Goal: Task Accomplishment & Management: Use online tool/utility

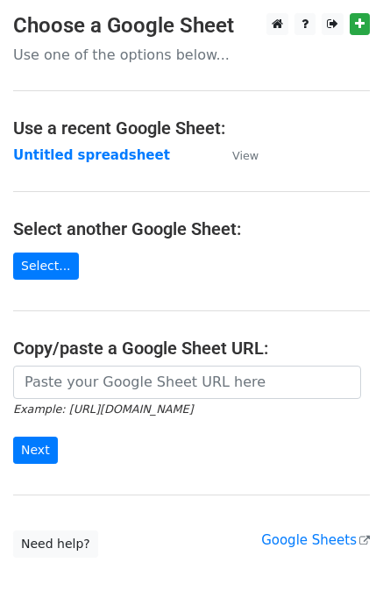
scroll to position [104, 0]
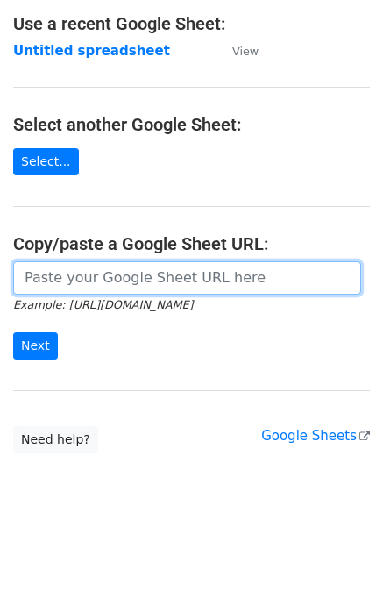
drag, startPoint x: 0, startPoint y: 0, endPoint x: 145, endPoint y: 275, distance: 310.4
click at [145, 275] on input "url" at bounding box center [187, 277] width 348 height 33
type input "[URL][DOMAIN_NAME]"
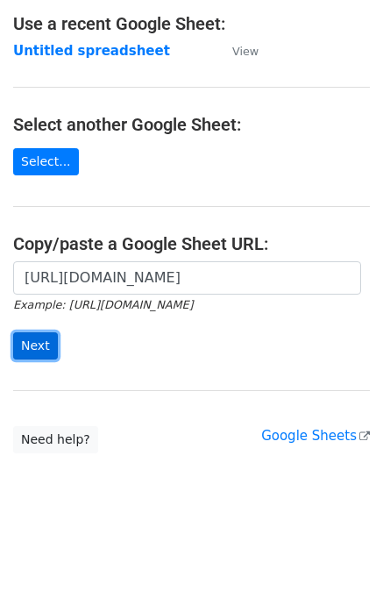
click at [28, 341] on input "Next" at bounding box center [35, 345] width 45 height 27
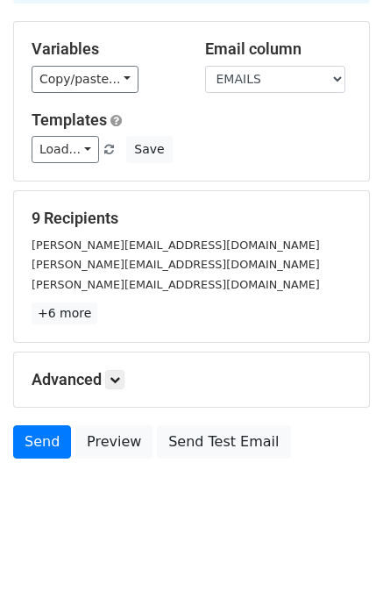
scroll to position [158, 0]
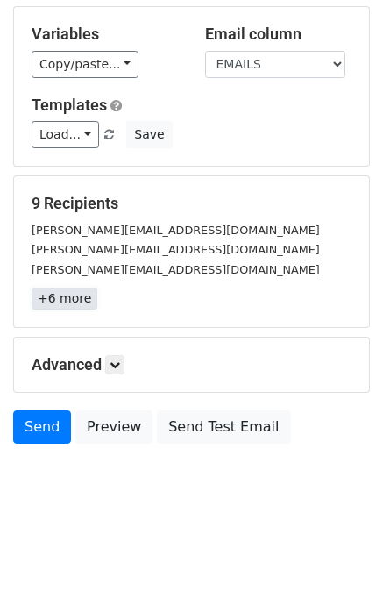
click at [81, 289] on link "+6 more" at bounding box center [65, 299] width 66 height 22
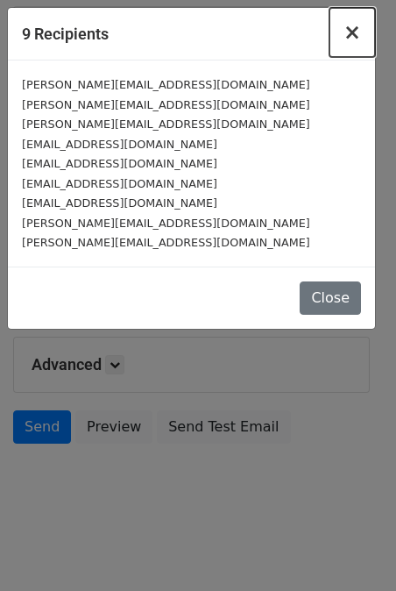
click at [346, 31] on button "×" at bounding box center [353, 32] width 46 height 49
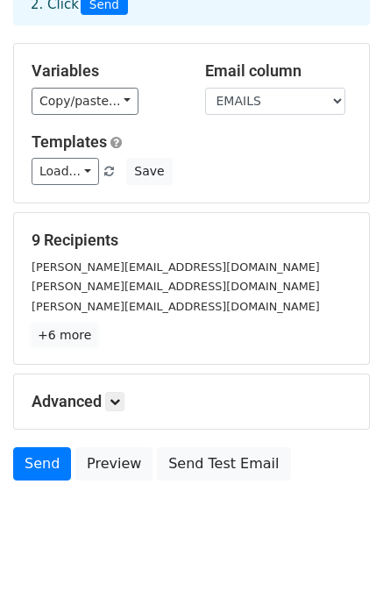
scroll to position [0, 0]
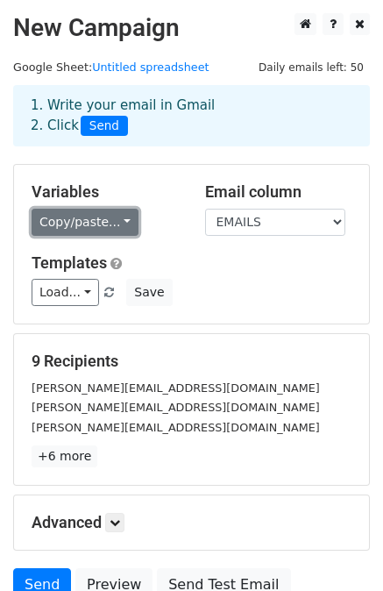
click at [100, 215] on link "Copy/paste..." at bounding box center [85, 222] width 107 height 27
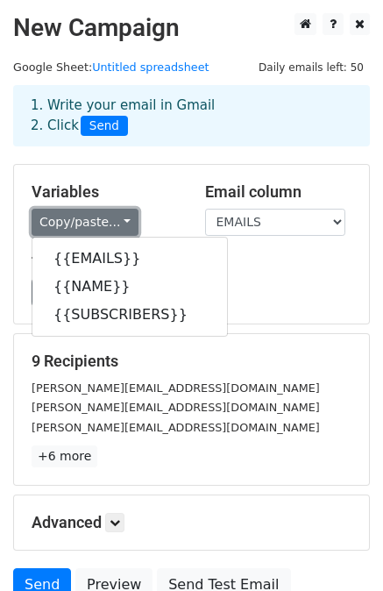
click at [100, 215] on link "Copy/paste..." at bounding box center [85, 222] width 107 height 27
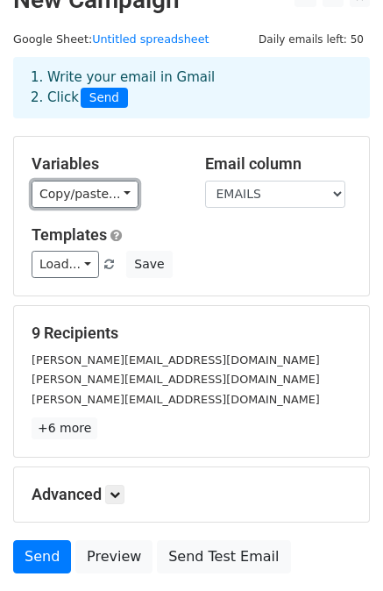
scroll to position [158, 0]
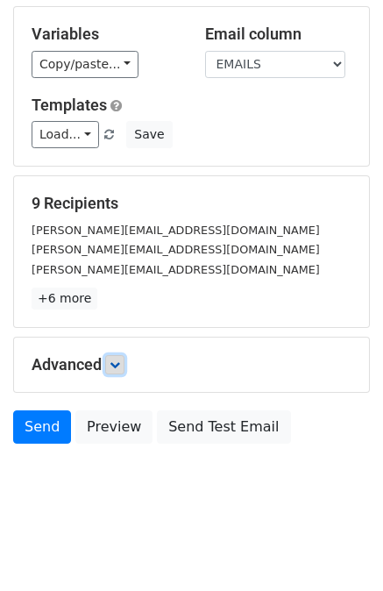
click at [118, 361] on icon at bounding box center [115, 365] width 11 height 11
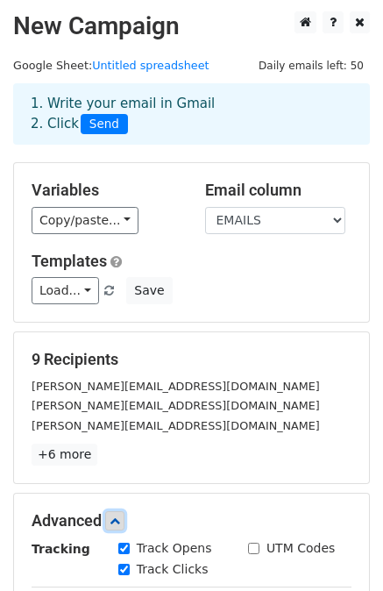
scroll to position [0, 0]
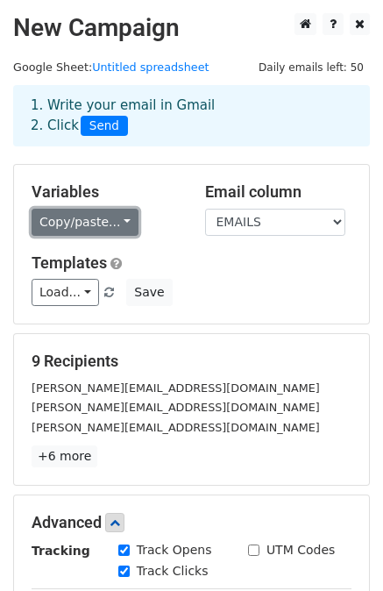
click at [87, 218] on link "Copy/paste..." at bounding box center [85, 222] width 107 height 27
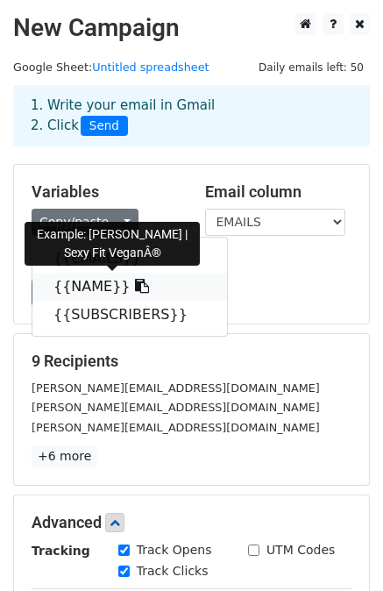
click at [112, 285] on link "{{NAME}}" at bounding box center [129, 287] width 195 height 28
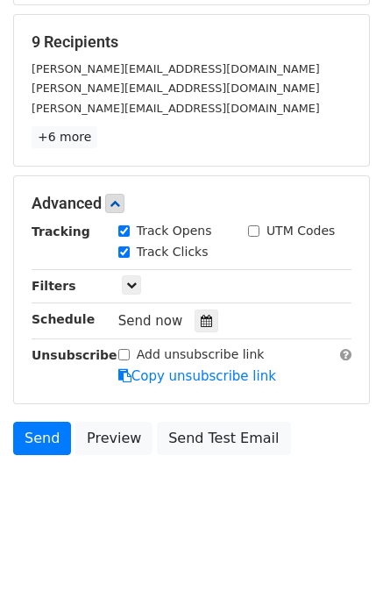
scroll to position [328, 0]
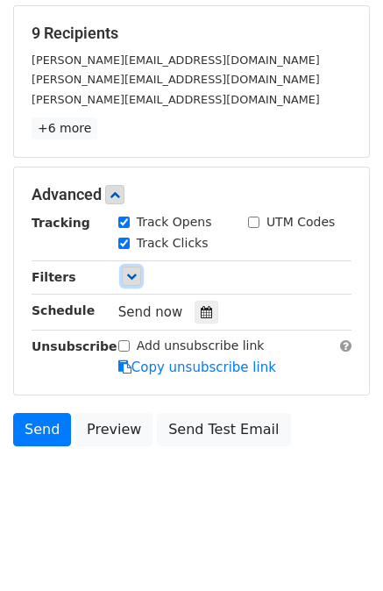
click at [136, 271] on icon at bounding box center [131, 276] width 11 height 11
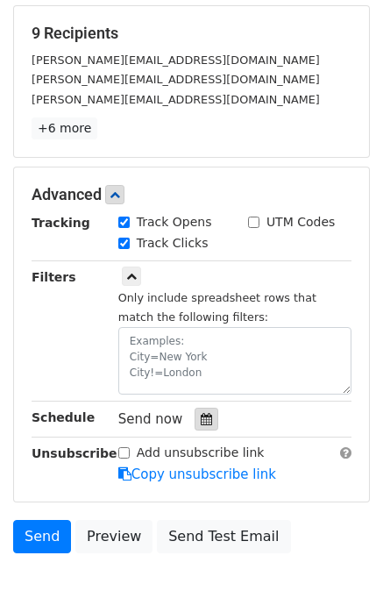
click at [201, 415] on icon at bounding box center [206, 419] width 11 height 12
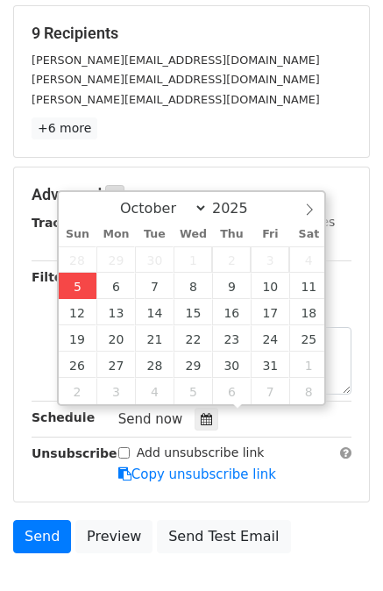
type input "2025-10-05 19:52"
type input "07"
type input "52"
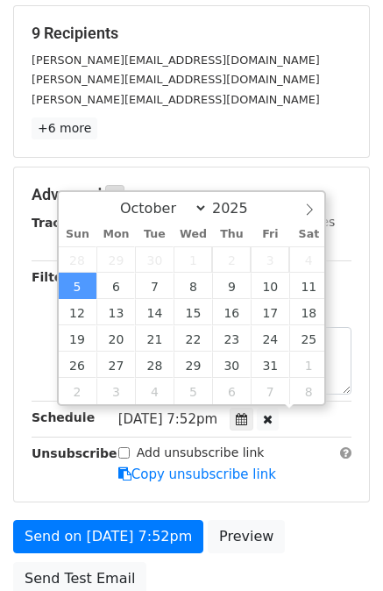
scroll to position [0, 0]
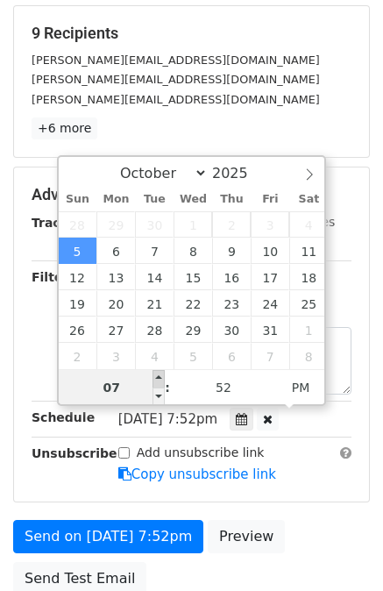
type input "2025-10-05 20:52"
type input "08"
click at [162, 379] on span at bounding box center [159, 379] width 12 height 18
type input "2025-10-05 21:52"
type input "09"
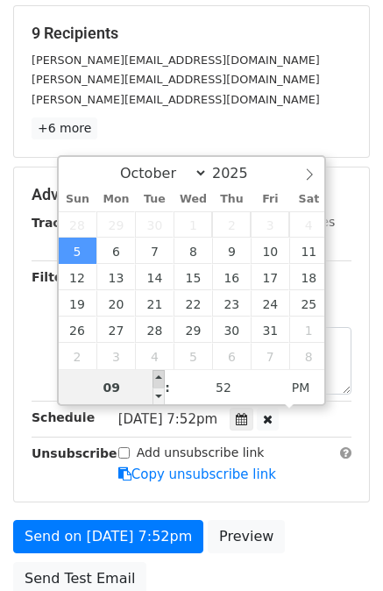
click at [162, 379] on span at bounding box center [159, 379] width 12 height 18
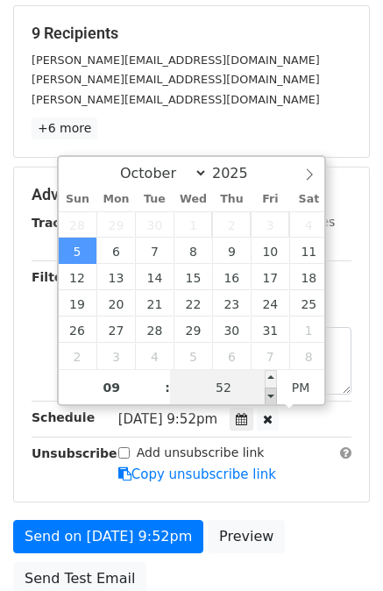
type input "2025-10-05 21:47"
type input "47"
click at [269, 396] on span at bounding box center [271, 397] width 12 height 18
type input "2025-10-05 21:42"
type input "42"
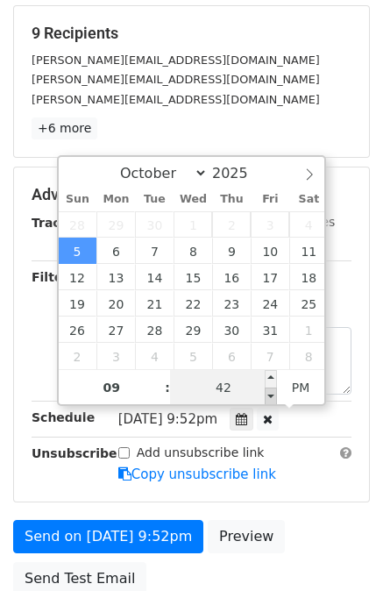
click at [269, 396] on span at bounding box center [271, 397] width 12 height 18
type input "2025-10-05 21:37"
type input "37"
click at [269, 396] on span at bounding box center [271, 397] width 12 height 18
type input "2025-10-05 21:32"
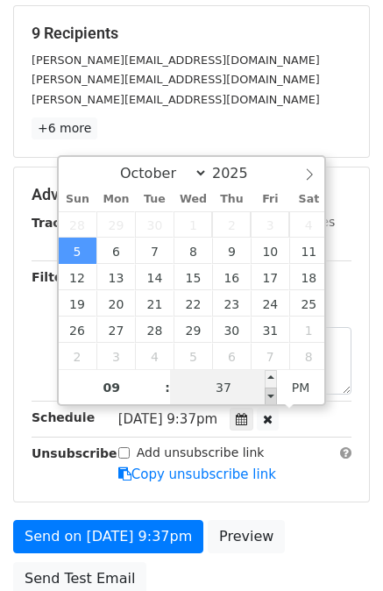
type input "32"
click at [269, 396] on span at bounding box center [271, 397] width 12 height 18
type input "2025-10-05 21:27"
type input "27"
click at [270, 399] on span at bounding box center [271, 397] width 12 height 18
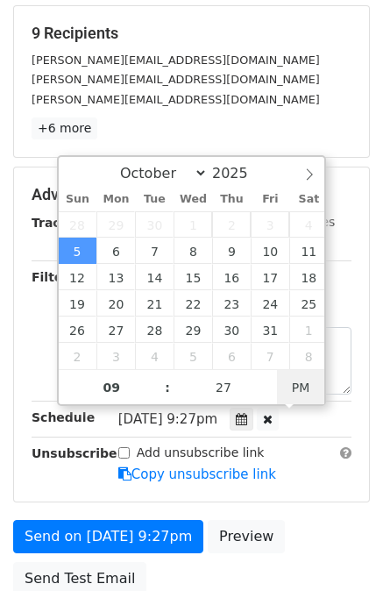
type input "2025-10-05 19:52"
type input "07"
type input "52"
click at [312, 383] on span "PM" at bounding box center [301, 387] width 48 height 35
click at [315, 383] on span "PM" at bounding box center [301, 387] width 48 height 35
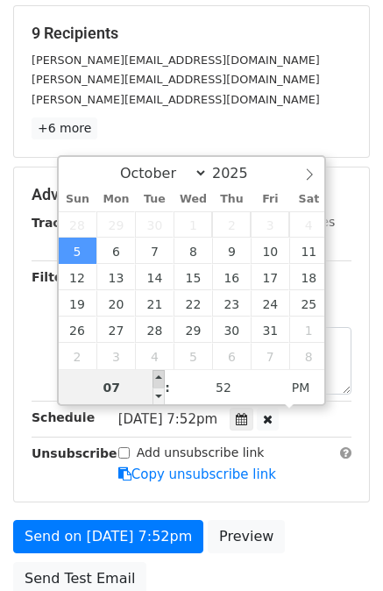
type input "2025-10-05 20:52"
type input "08"
click at [160, 378] on span at bounding box center [159, 379] width 12 height 18
type input "2025-10-05 21:52"
type input "09"
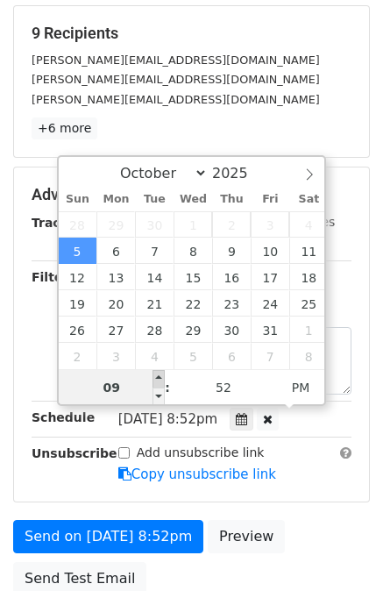
click at [160, 378] on span at bounding box center [159, 379] width 12 height 18
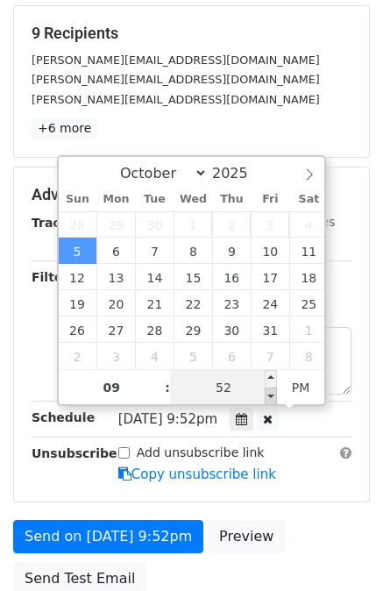
type input "2025-10-05 21:47"
type input "47"
click at [269, 396] on span at bounding box center [271, 397] width 12 height 18
type input "2025-10-05 21:42"
type input "42"
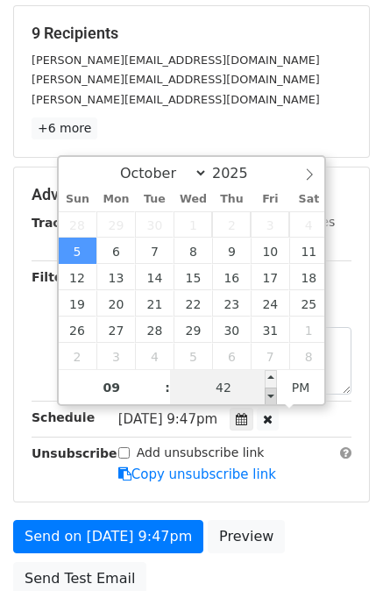
click at [269, 396] on span at bounding box center [271, 397] width 12 height 18
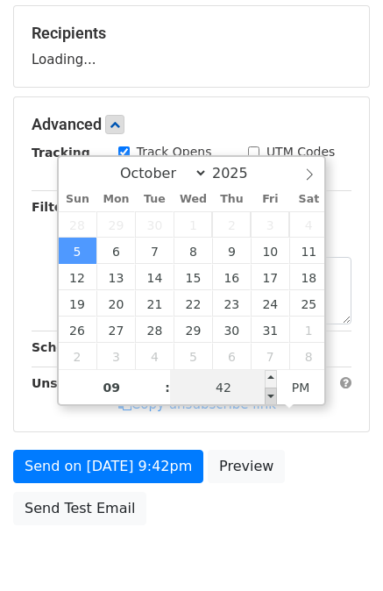
type input "2025-10-05 21:37"
type input "37"
click at [269, 396] on span at bounding box center [271, 397] width 12 height 18
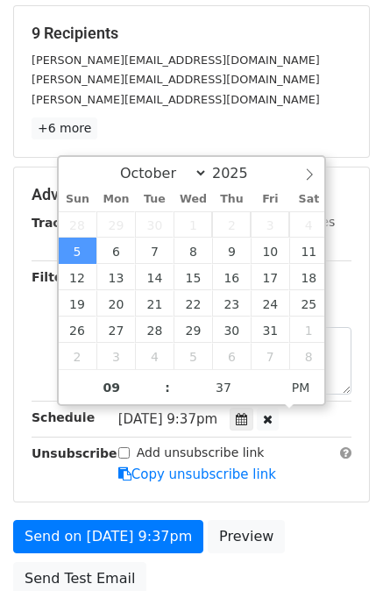
click at [303, 492] on div "Advanced Tracking Track Opens UTM Codes Track Clicks Filters Only include sprea…" at bounding box center [191, 335] width 355 height 334
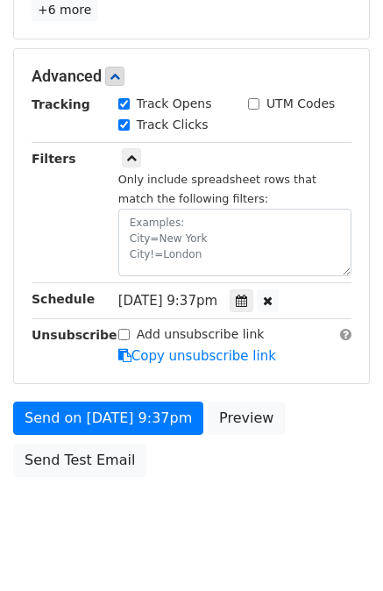
scroll to position [477, 0]
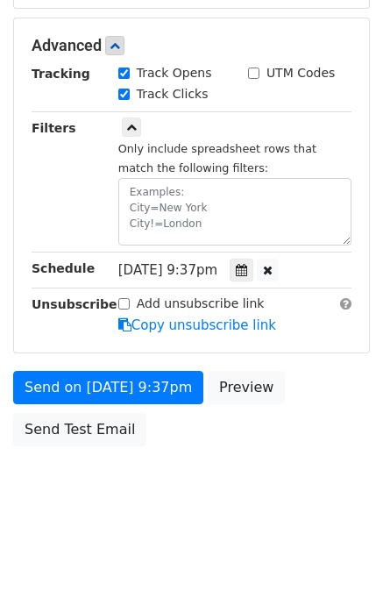
click at [123, 298] on input "Add unsubscribe link" at bounding box center [123, 303] width 11 height 11
checkbox input "true"
click at [139, 318] on link "Copy unsubscribe link" at bounding box center [197, 326] width 158 height 16
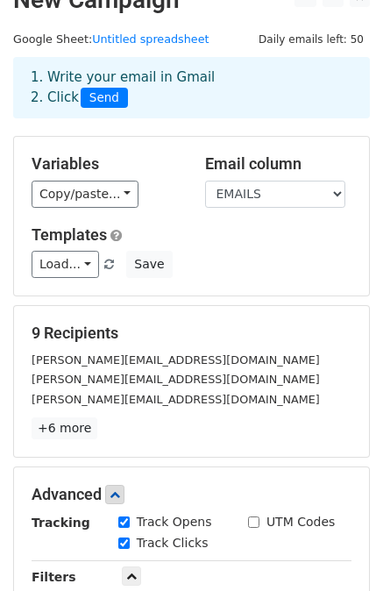
scroll to position [0, 0]
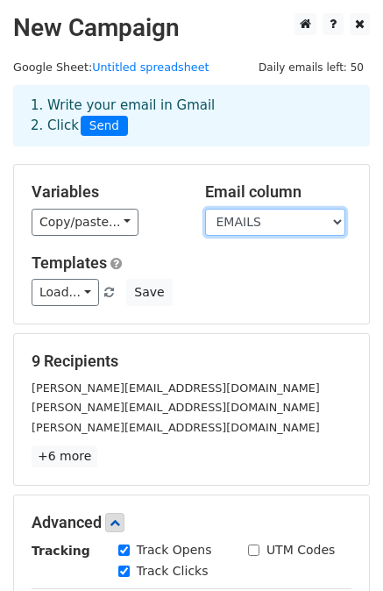
click at [289, 222] on select "EMAILS NAME SUBSCRIBERS" at bounding box center [275, 222] width 140 height 27
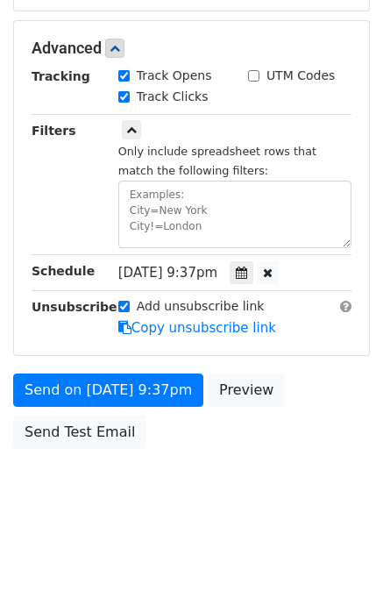
scroll to position [477, 0]
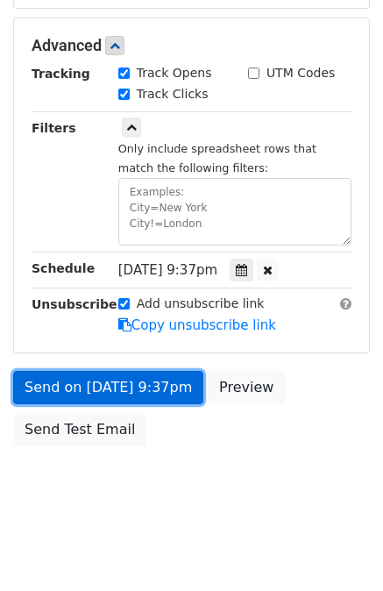
click at [46, 389] on link "Send on Oct 5 at 9:37pm" at bounding box center [108, 387] width 190 height 33
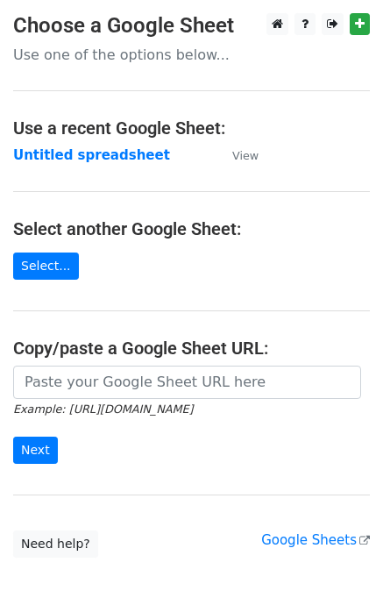
type input "https://docs.google.com/spreadsheets/d/1EymFp0TZ7h7QYL_9an7ODvdB29qPUehoUqgP-vi…"
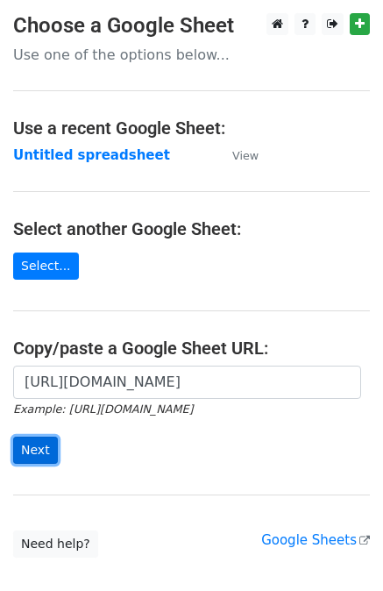
click at [35, 446] on input "Next" at bounding box center [35, 450] width 45 height 27
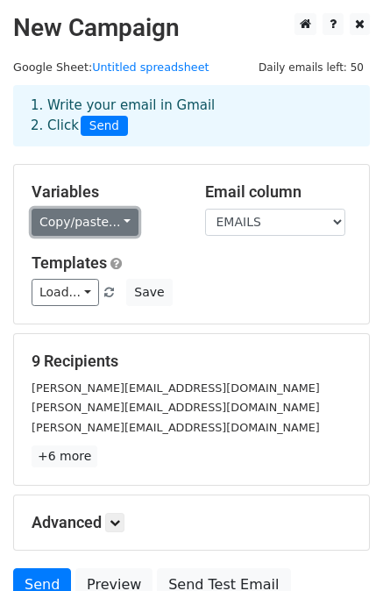
click at [113, 210] on link "Copy/paste..." at bounding box center [85, 222] width 107 height 27
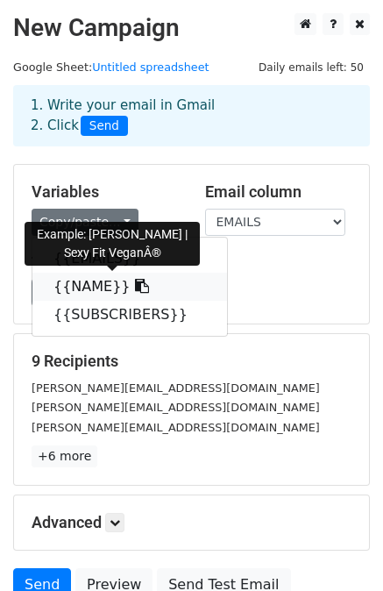
click at [135, 291] on icon at bounding box center [142, 286] width 14 height 14
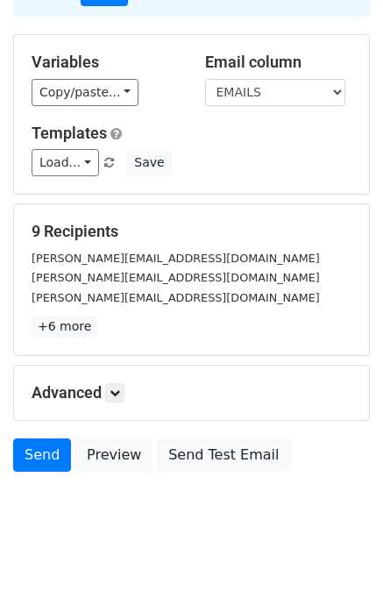
scroll to position [158, 0]
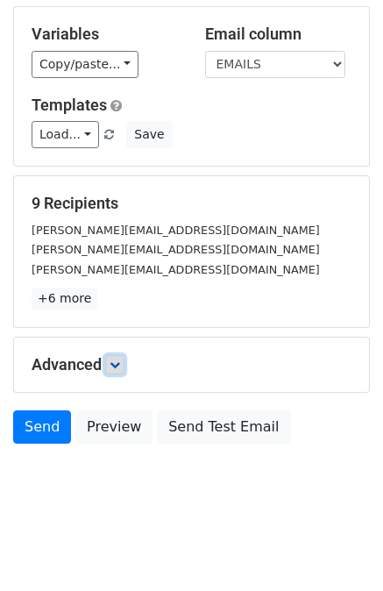
click at [125, 355] on link at bounding box center [114, 364] width 19 height 19
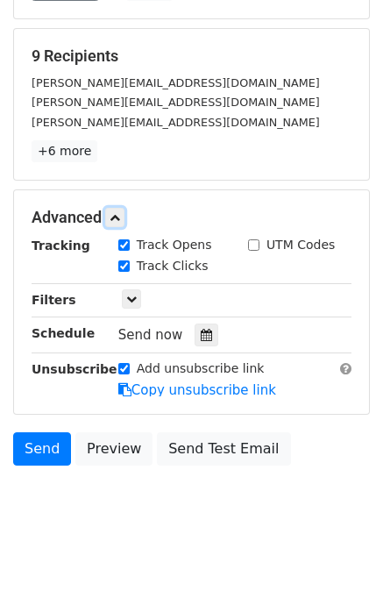
scroll to position [317, 0]
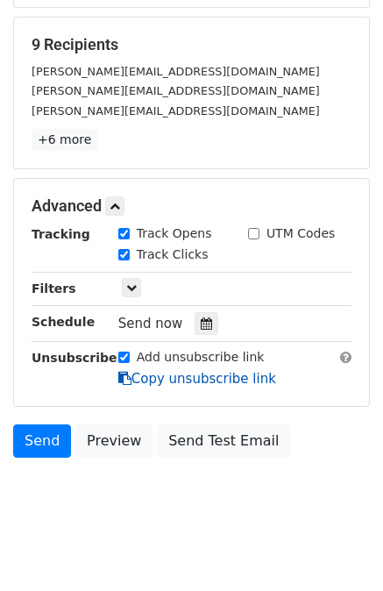
click at [147, 382] on link "Copy unsubscribe link" at bounding box center [197, 379] width 158 height 16
click at [165, 323] on span "Send now" at bounding box center [150, 324] width 65 height 16
click at [134, 282] on icon at bounding box center [131, 287] width 11 height 11
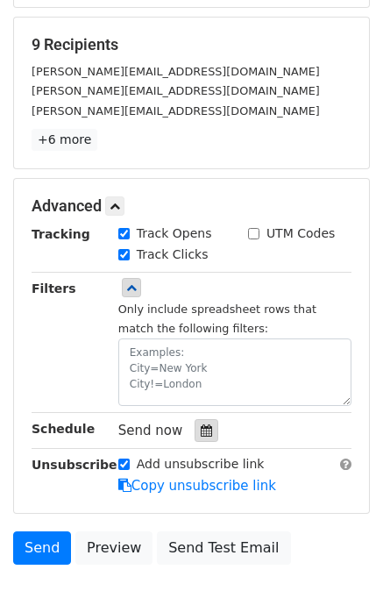
click at [201, 431] on icon at bounding box center [206, 431] width 11 height 12
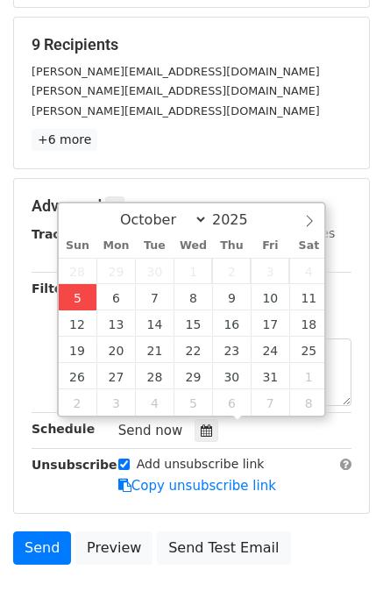
type input "2025-10-05 20:14"
type input "08"
type input "14"
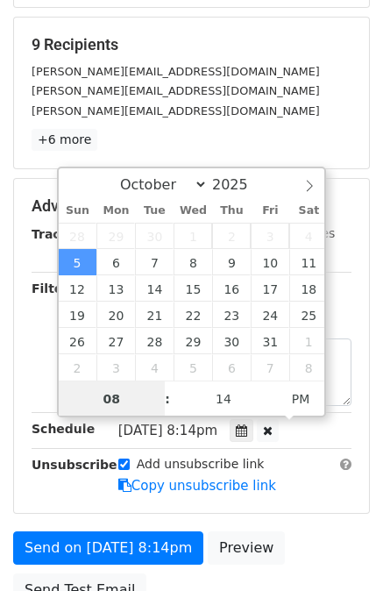
scroll to position [0, 0]
type input "2025-11-04 20:14"
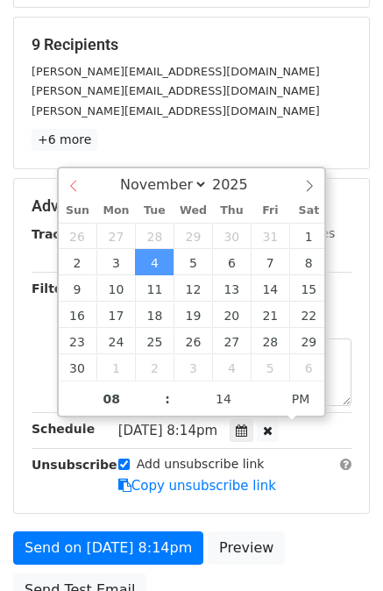
select select "9"
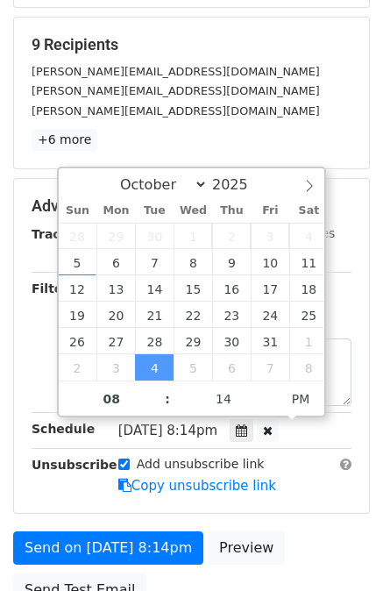
click at [70, 189] on div "October November December 2025" at bounding box center [192, 183] width 267 height 30
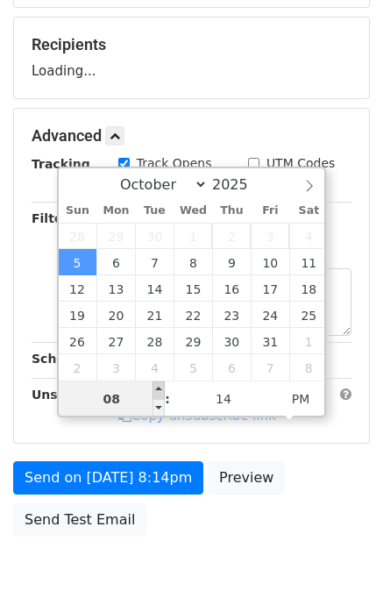
type input "2025-10-05 21:14"
type input "09"
click at [155, 384] on span at bounding box center [159, 391] width 12 height 18
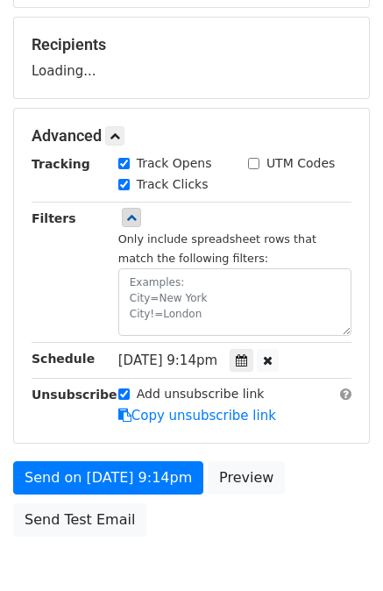
click at [154, 525] on div "Send on Oct 5 at 9:14pm Preview Send Test Email" at bounding box center [191, 503] width 383 height 84
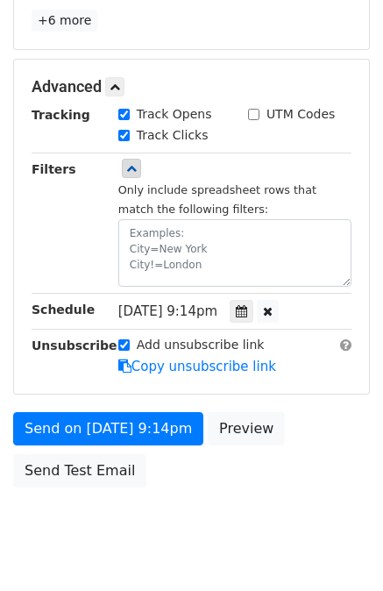
scroll to position [477, 0]
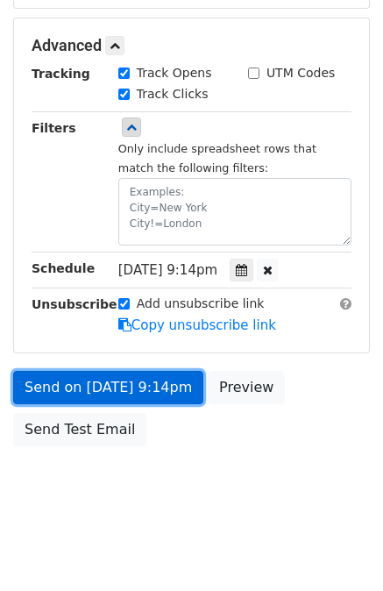
click at [122, 385] on link "Send on Oct 5 at 9:14pm" at bounding box center [108, 387] width 190 height 33
click at [67, 387] on link "Send on Oct 5 at 9:14pm" at bounding box center [108, 387] width 190 height 33
click at [77, 382] on link "Send on Oct 5 at 9:14pm" at bounding box center [108, 387] width 190 height 33
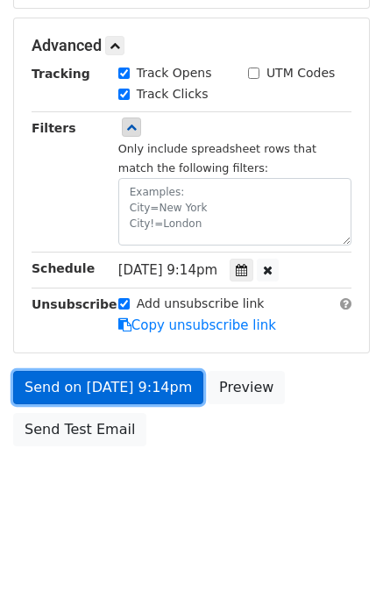
click at [42, 395] on link "Send on Oct 5 at 9:14pm" at bounding box center [108, 387] width 190 height 33
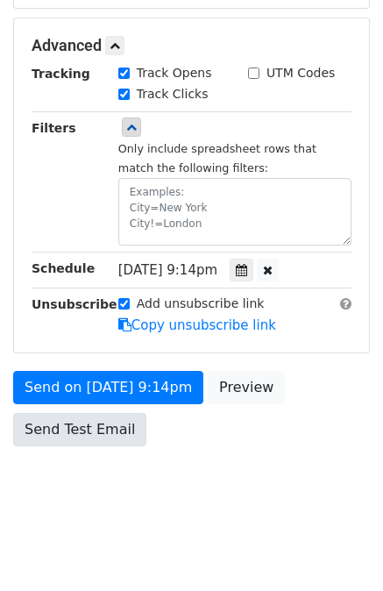
click at [67, 473] on body "New Campaign Daily emails left: 50 Google Sheet: Untitled spreadsheet 1. Write …" at bounding box center [191, 30] width 383 height 989
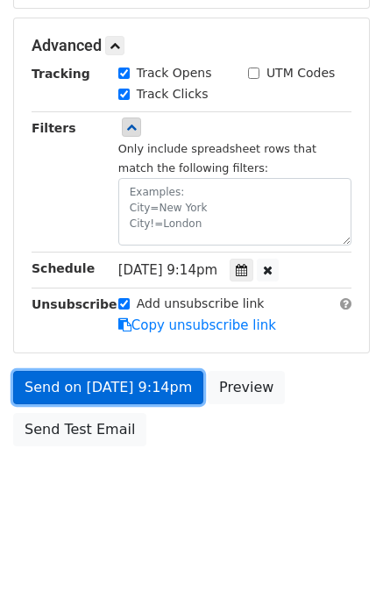
click at [131, 388] on link "Send on Oct 5 at 9:14pm" at bounding box center [108, 387] width 190 height 33
click at [88, 382] on link "Send on Oct 5 at 9:14pm" at bounding box center [108, 387] width 190 height 33
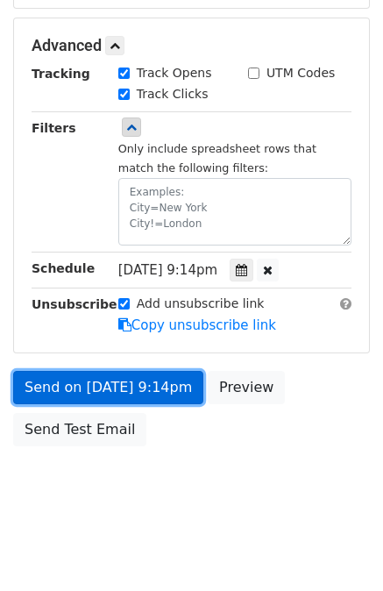
click at [88, 382] on link "Send on Oct 5 at 9:14pm" at bounding box center [108, 387] width 190 height 33
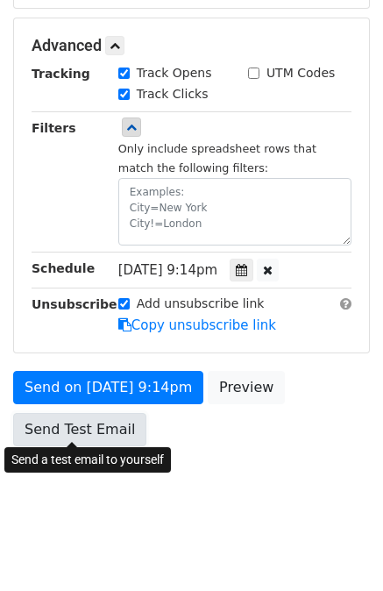
click at [80, 420] on link "Send Test Email" at bounding box center [79, 429] width 133 height 33
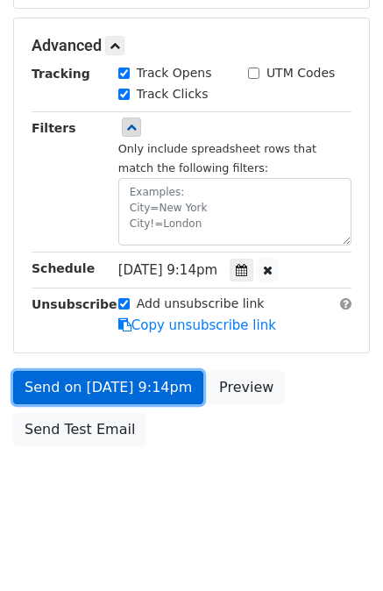
click at [133, 394] on link "Send on Oct 5 at 9:14pm" at bounding box center [108, 387] width 190 height 33
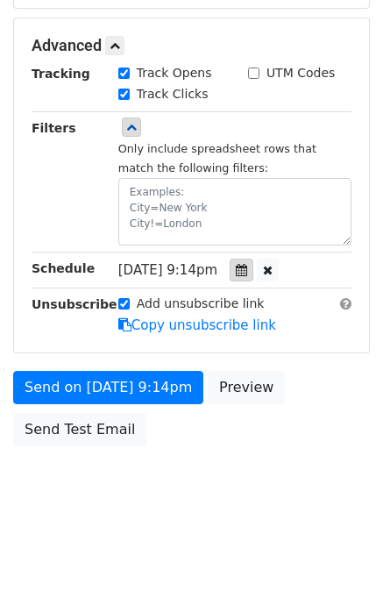
click at [247, 271] on icon at bounding box center [241, 270] width 11 height 12
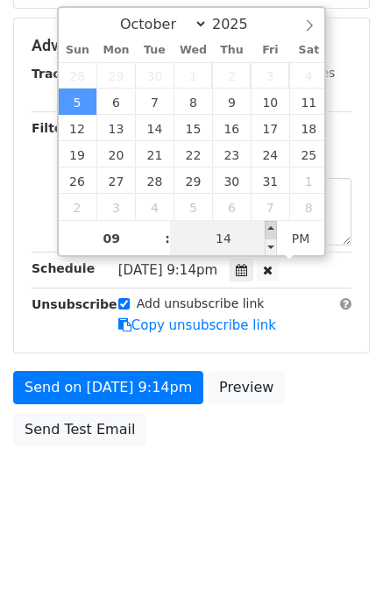
type input "2025-10-05 21:19"
type input "19"
click at [268, 234] on span at bounding box center [271, 230] width 12 height 18
type input "2025-10-05 21:24"
type input "24"
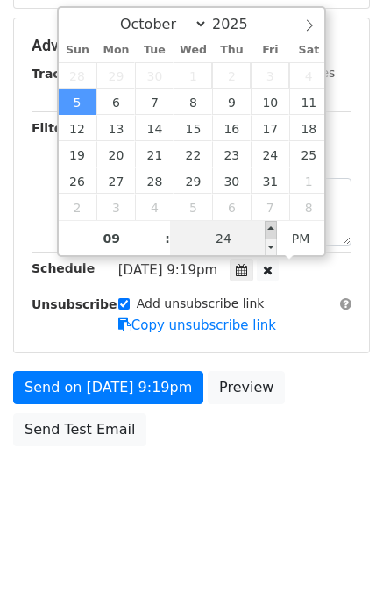
click at [268, 234] on span at bounding box center [271, 230] width 12 height 18
type input "2025-10-05 21:29"
type input "29"
click at [268, 234] on span at bounding box center [271, 230] width 12 height 18
type input "2025-10-05 21:34"
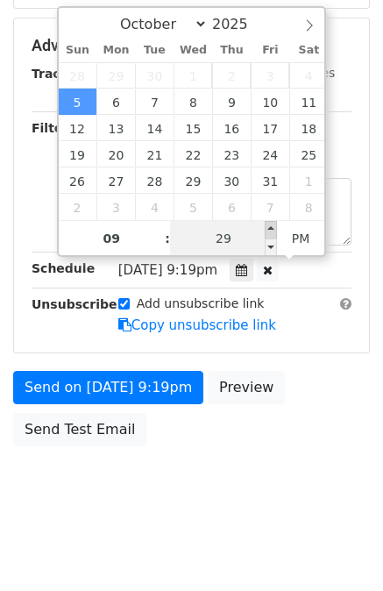
type input "34"
click at [268, 234] on div "October November December 2025 Sun Mon Tue Wed Thu Fri Sat 28 29 30 1 2 3 4 5 6…" at bounding box center [192, 131] width 270 height 251
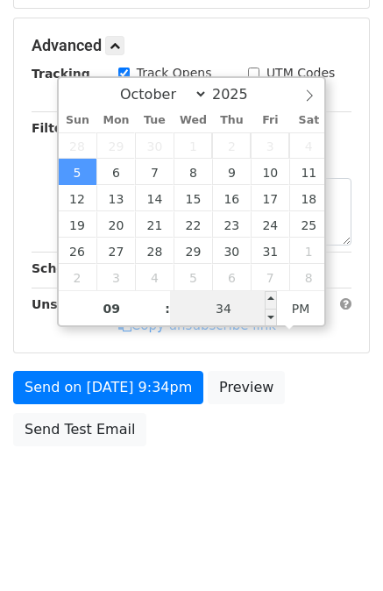
click at [237, 295] on input "34" at bounding box center [223, 308] width 107 height 35
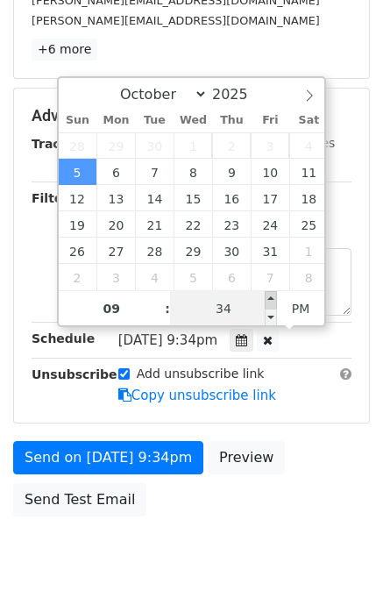
type input "2025-10-05 21:39"
type input "39"
click at [268, 302] on span at bounding box center [271, 300] width 12 height 18
type input "2025-10-05 21:44"
type input "44"
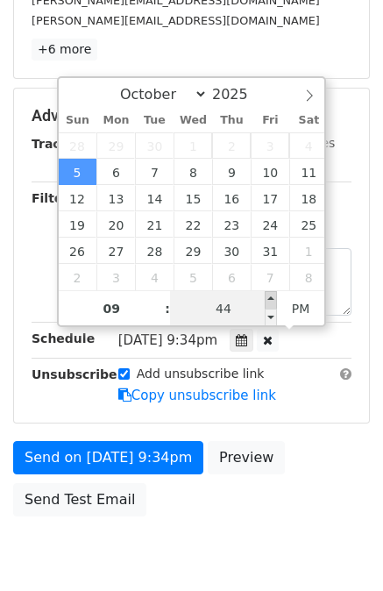
click at [268, 302] on span at bounding box center [271, 300] width 12 height 18
type input "2025-10-05 21:49"
type input "49"
click at [268, 302] on span at bounding box center [271, 300] width 12 height 18
type input "2025-10-05 21:54"
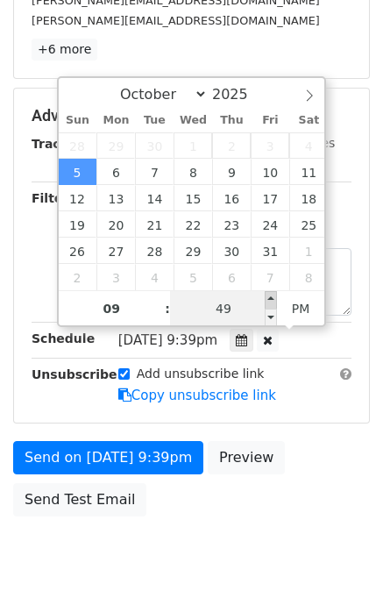
type input "54"
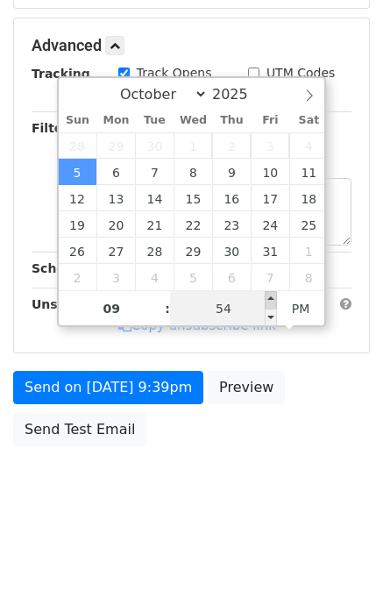
click at [268, 302] on span at bounding box center [271, 300] width 12 height 18
type input "2025-10-05 21:59"
type input "59"
click at [268, 302] on span at bounding box center [271, 300] width 12 height 18
type input "2025-10-05 22:00"
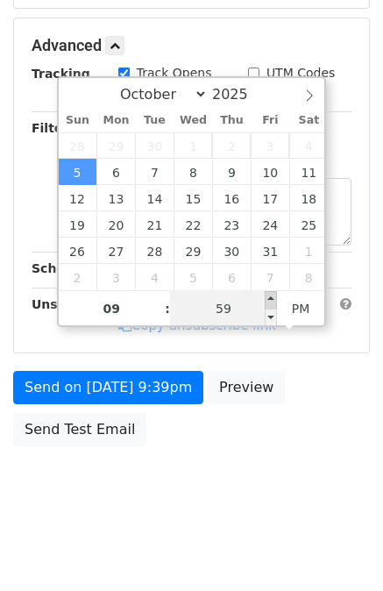
type input "10"
type input "00"
click at [268, 302] on span at bounding box center [271, 300] width 12 height 18
type input "2025-10-05 22:05"
type input "05"
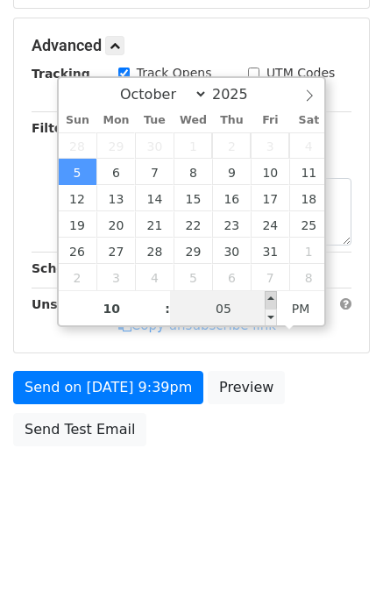
click at [268, 302] on span at bounding box center [271, 300] width 12 height 18
type input "2025-10-05 22:10"
type input "10"
click at [268, 302] on span at bounding box center [271, 300] width 12 height 18
type input "2025-10-05 22:15"
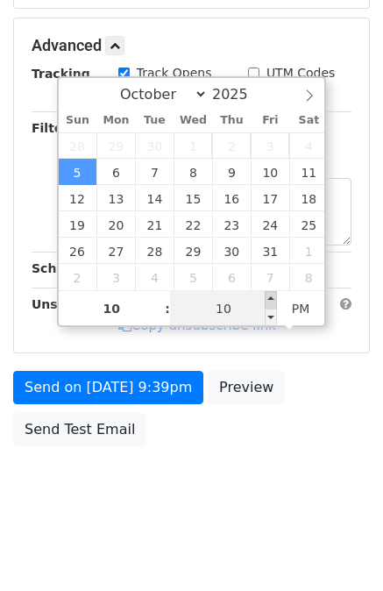
type input "15"
click at [268, 302] on span at bounding box center [271, 300] width 12 height 18
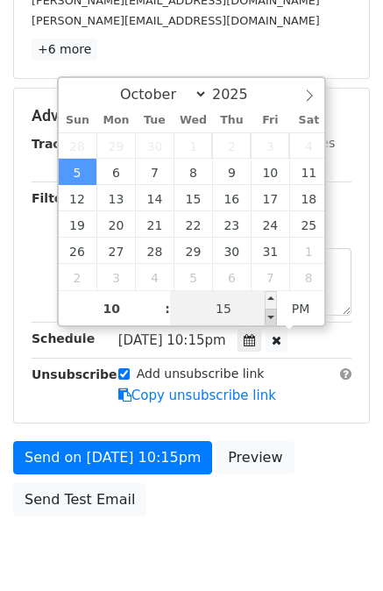
type input "2025-10-05 22:10"
type input "10"
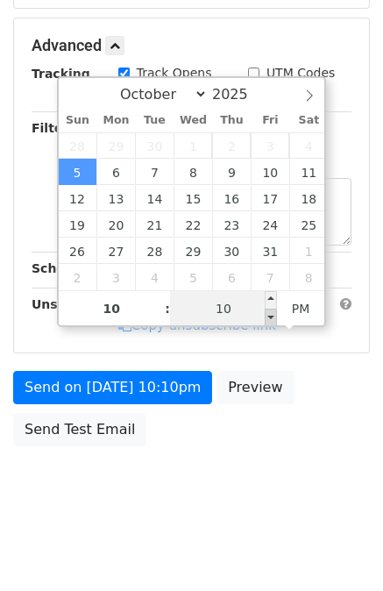
click at [268, 316] on span at bounding box center [271, 318] width 12 height 18
type input "2025-10-05 22:05"
type input "05"
click at [268, 316] on span at bounding box center [271, 318] width 12 height 18
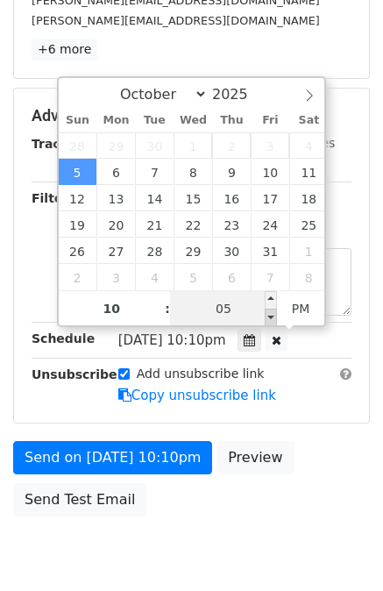
type input "2025-10-05 22:00"
type input "00"
click at [268, 316] on span at bounding box center [271, 318] width 12 height 18
type input "2025-10-05 21:55"
type input "09"
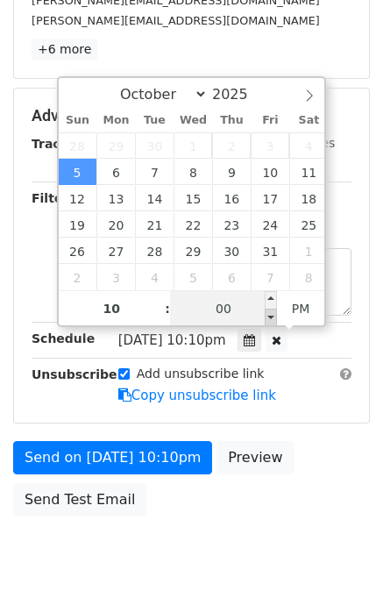
type input "55"
click at [268, 316] on span at bounding box center [271, 318] width 12 height 18
type input "2025-10-05 21:50"
type input "50"
click at [268, 316] on span at bounding box center [271, 318] width 12 height 18
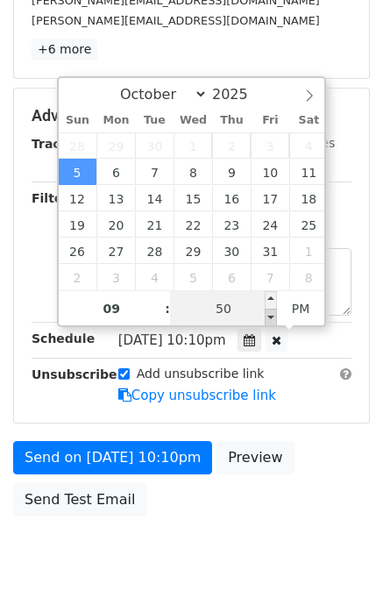
type input "2025-10-05 21:45"
type input "45"
click at [268, 316] on span at bounding box center [271, 318] width 12 height 18
type input "2025-10-05 21:40"
type input "40"
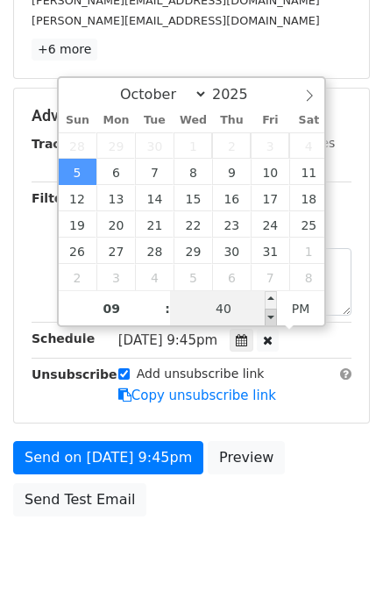
click at [268, 316] on span at bounding box center [271, 318] width 12 height 18
type input "2025-10-05 21:35"
type input "35"
click at [268, 316] on span at bounding box center [271, 318] width 12 height 18
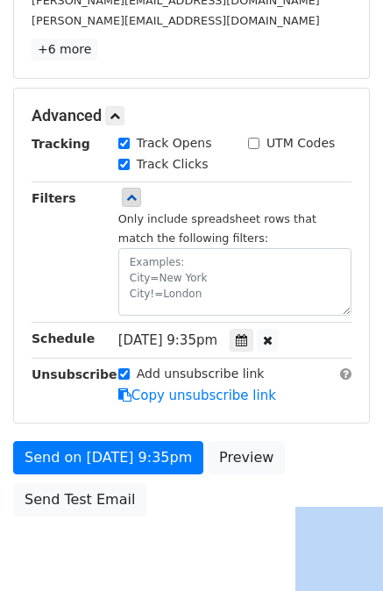
drag, startPoint x: 246, startPoint y: 485, endPoint x: 225, endPoint y: 476, distance: 22.8
click at [243, 487] on div "Send on Oct 5 at 9:35pm Preview Send Test Email" at bounding box center [191, 483] width 383 height 84
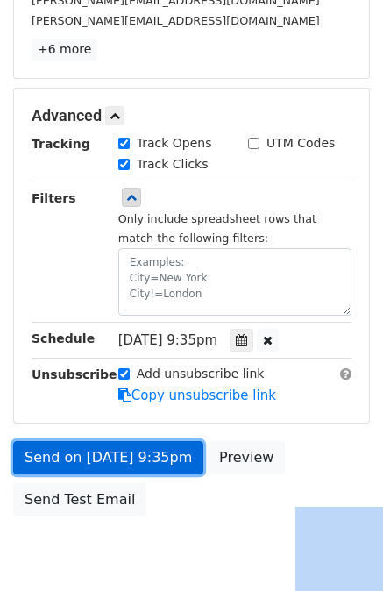
click at [162, 450] on link "Send on Oct 5 at 9:35pm" at bounding box center [108, 457] width 190 height 33
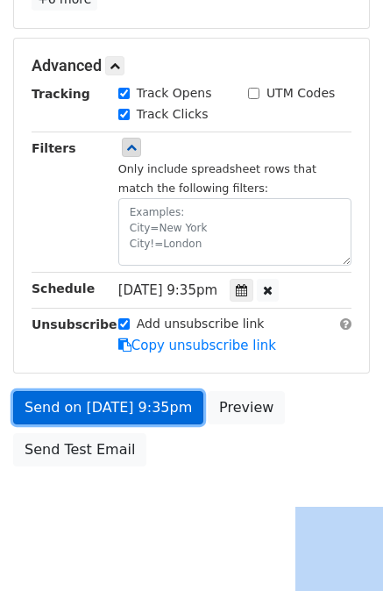
scroll to position [477, 0]
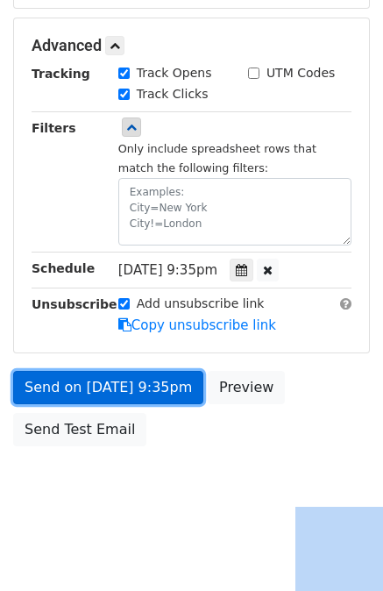
click at [124, 388] on link "Send on Oct 5 at 9:35pm" at bounding box center [108, 387] width 190 height 33
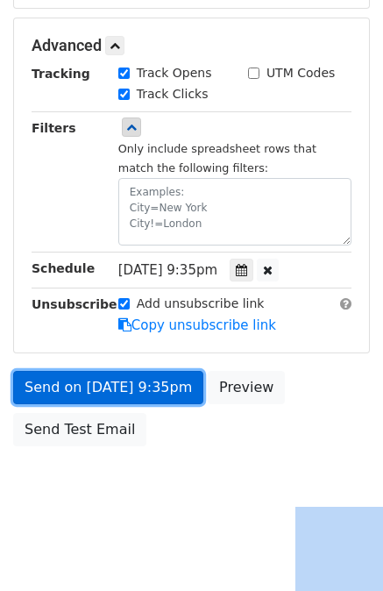
click at [124, 388] on link "Send on Oct 5 at 9:35pm" at bounding box center [108, 387] width 190 height 33
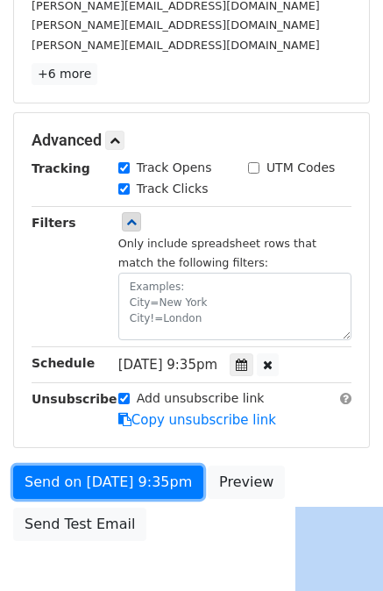
scroll to position [389, 0]
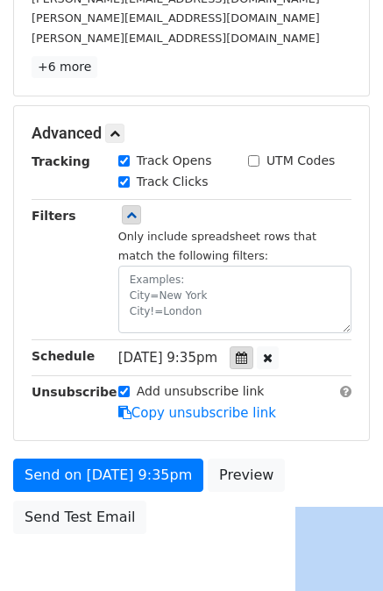
click at [245, 355] on icon at bounding box center [241, 358] width 11 height 12
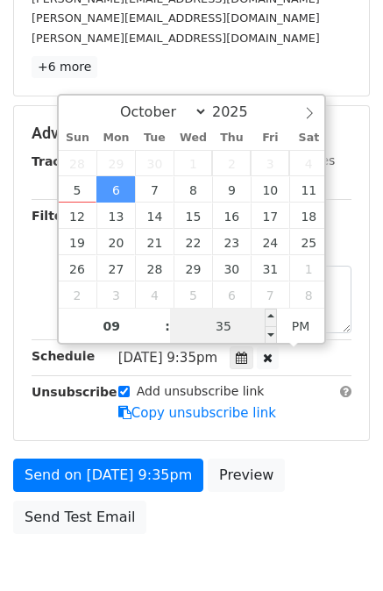
click at [260, 320] on input "35" at bounding box center [223, 326] width 107 height 35
type input "2025-10-06 21:30"
type input "30"
click at [269, 338] on span at bounding box center [271, 335] width 12 height 18
type input "2025-10-06 21:25"
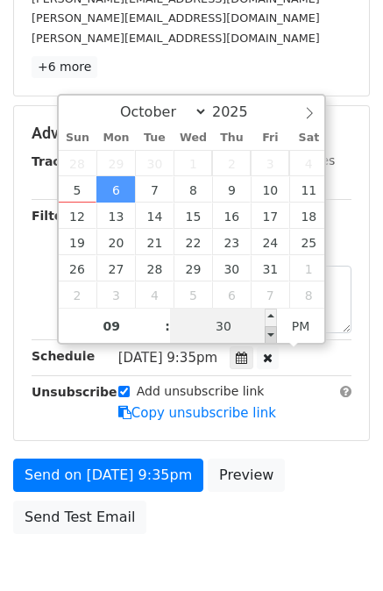
type input "25"
click at [269, 338] on span at bounding box center [271, 335] width 12 height 18
type input "2025-10-06 21:20"
type input "20"
click at [269, 338] on span at bounding box center [271, 335] width 12 height 18
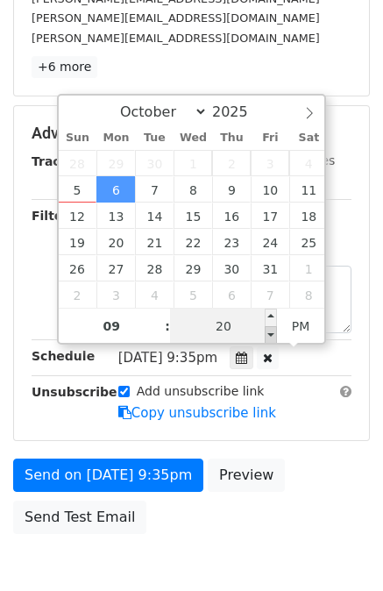
type input "2025-10-06 21:15"
type input "15"
click at [269, 338] on span at bounding box center [271, 335] width 12 height 18
type input "2025-10-06 21:10"
type input "10"
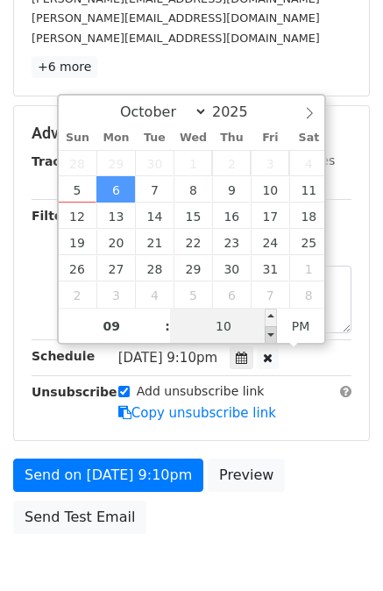
click at [269, 338] on span at bounding box center [271, 335] width 12 height 18
type input "2025-10-06 21:05"
type input "05"
click at [269, 338] on span at bounding box center [271, 335] width 12 height 18
type input "2025-10-06 21:00"
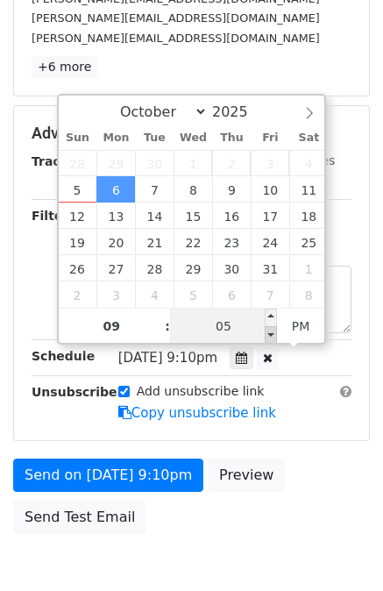
type input "00"
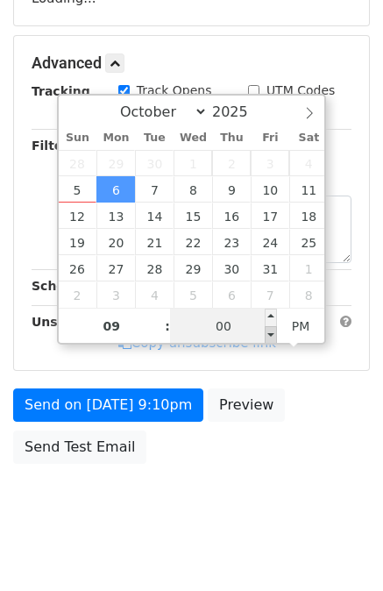
click at [269, 338] on span at bounding box center [271, 335] width 12 height 18
type input "2025-10-06 20:55"
type input "08"
type input "55"
click at [269, 338] on span at bounding box center [271, 335] width 12 height 18
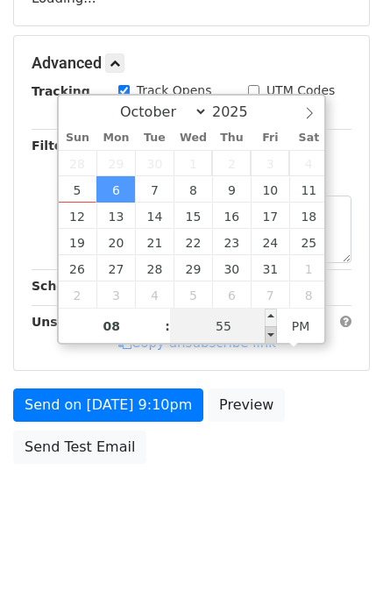
type input "2025-10-06 20:50"
type input "50"
click at [269, 338] on span at bounding box center [271, 335] width 12 height 18
type input "2025-10-06 20:45"
type input "45"
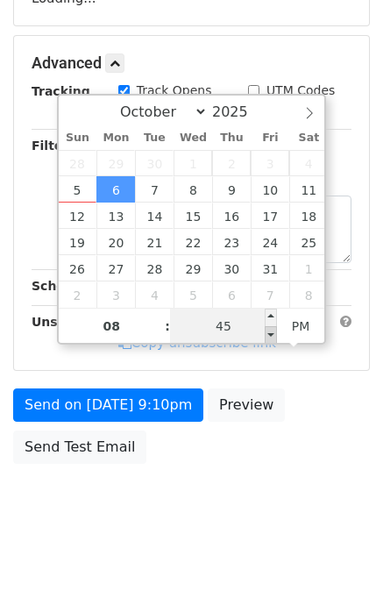
click at [269, 338] on span at bounding box center [271, 335] width 12 height 18
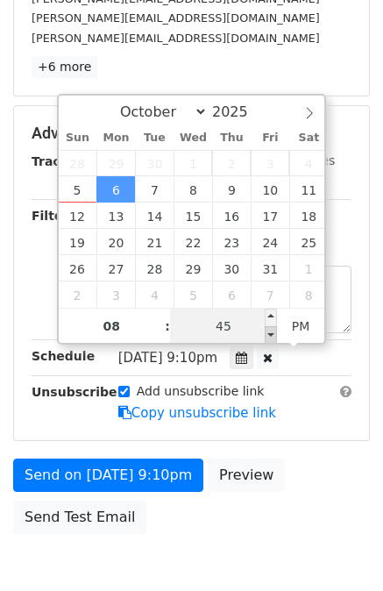
type input "2025-10-06 20:40"
type input "40"
click at [269, 338] on span at bounding box center [271, 335] width 12 height 18
type input "2025-10-06 20:35"
type input "35"
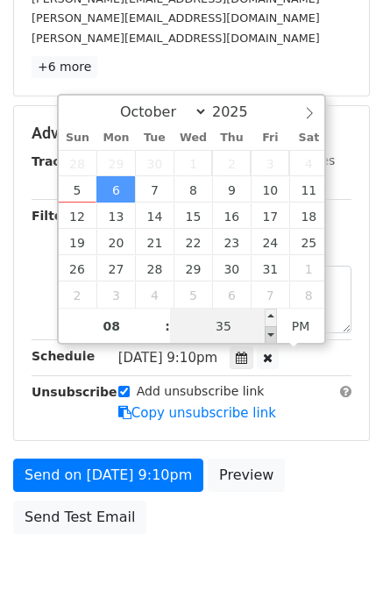
click at [269, 338] on span at bounding box center [271, 335] width 12 height 18
type input "2025-10-06 20:30"
type input "30"
click at [269, 338] on span at bounding box center [271, 335] width 12 height 18
type input "2025-10-06 20:25"
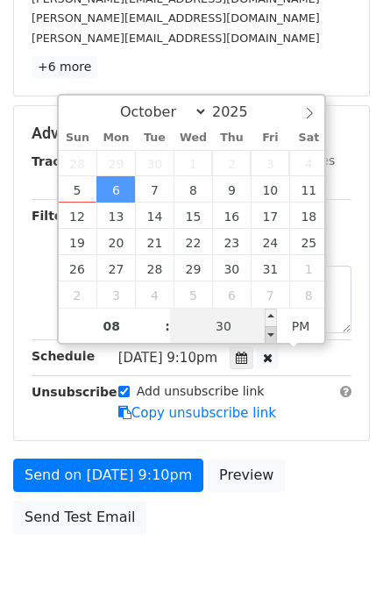
type input "25"
click at [269, 338] on span at bounding box center [271, 335] width 12 height 18
type input "2025-10-06 20:20"
type input "20"
click at [269, 338] on span at bounding box center [271, 335] width 12 height 18
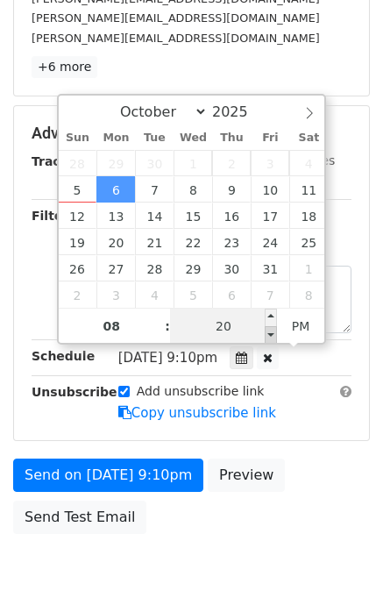
type input "2025-10-06 20:15"
type input "15"
click at [269, 338] on span at bounding box center [271, 335] width 12 height 18
type input "2025-10-06 20:10"
type input "10"
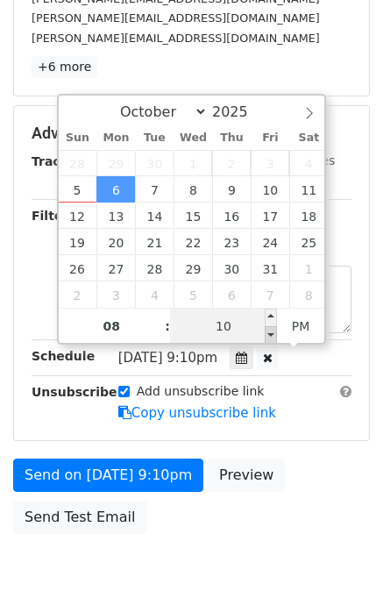
click at [269, 338] on span at bounding box center [271, 335] width 12 height 18
type input "2025-10-06 20:05"
type input "05"
click at [269, 338] on span at bounding box center [271, 335] width 12 height 18
type input "2025-10-06 20:00"
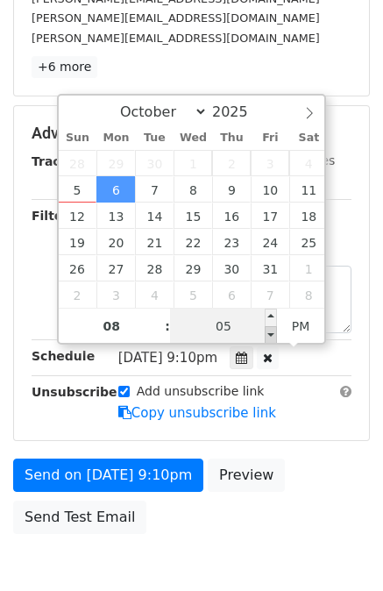
type input "00"
click at [269, 338] on span at bounding box center [271, 335] width 12 height 18
type input "2025-10-06 19:55"
type input "07"
type input "55"
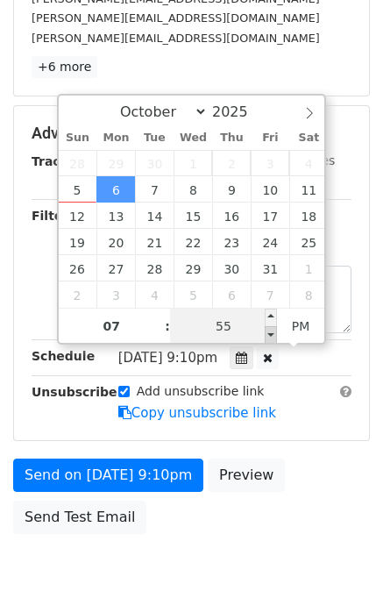
click at [269, 338] on span at bounding box center [271, 335] width 12 height 18
type input "2025-10-06 19:50"
type input "50"
click at [269, 338] on span at bounding box center [271, 335] width 12 height 18
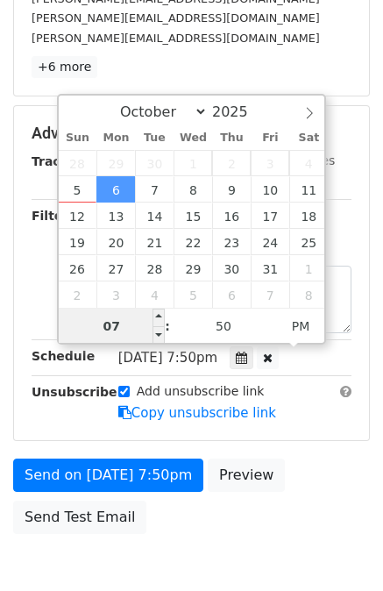
click at [136, 341] on input "07" at bounding box center [112, 326] width 107 height 35
type input "2025-10-05 20:50"
type input "08"
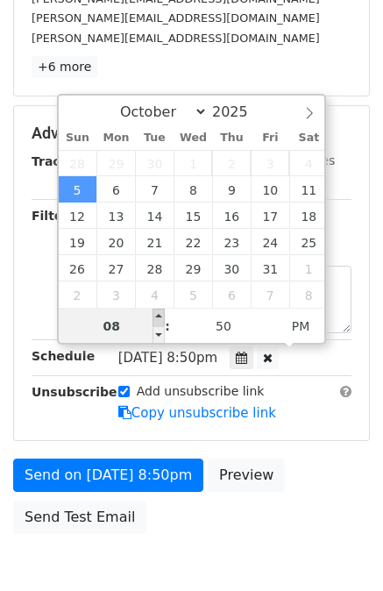
type input "2025-10-05 21:50"
type input "09"
click at [159, 317] on span at bounding box center [159, 318] width 12 height 18
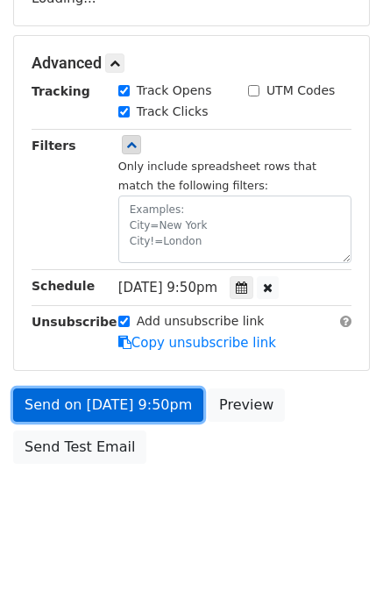
click at [141, 402] on link "Send on Oct 5 at 9:50pm" at bounding box center [108, 405] width 190 height 33
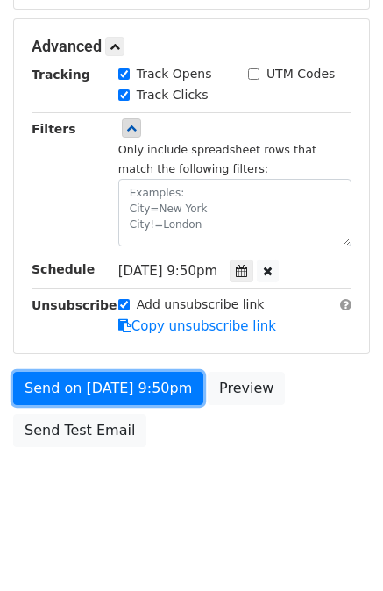
scroll to position [407, 0]
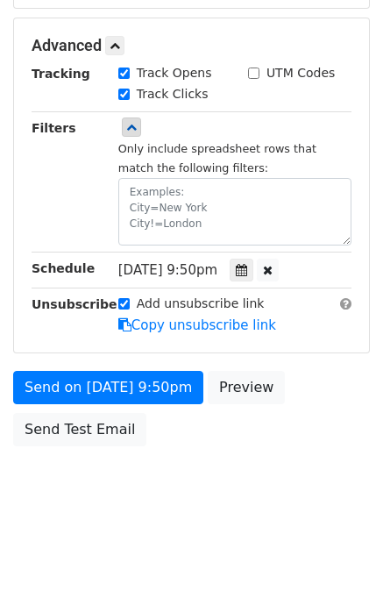
click at [94, 456] on body "New Campaign Daily emails left: 50 Google Sheet: Untitled spreadsheet 1. Write …" at bounding box center [191, 65] width 383 height 919
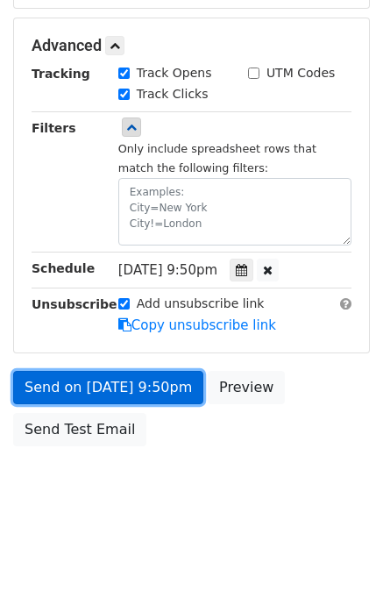
click at [97, 389] on link "Send on Oct 5 at 9:50pm" at bounding box center [108, 387] width 190 height 33
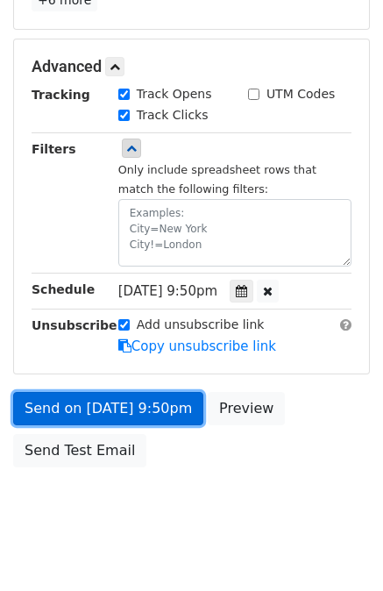
scroll to position [477, 0]
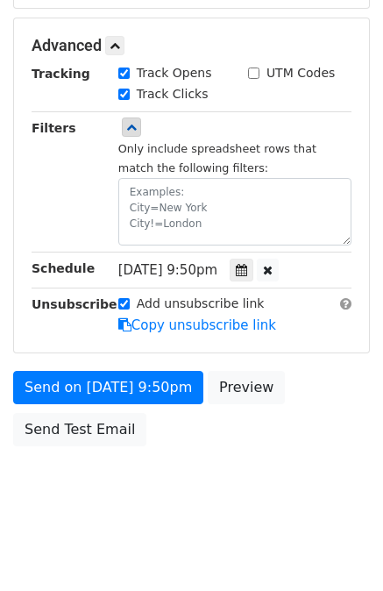
drag, startPoint x: 161, startPoint y: 522, endPoint x: 165, endPoint y: 480, distance: 42.2
click at [163, 518] on html "New Campaign Daily emails left: 50 Google Sheet: Untitled spreadsheet 1. Write …" at bounding box center [191, 59] width 383 height 1073
click at [246, 266] on icon at bounding box center [241, 270] width 11 height 12
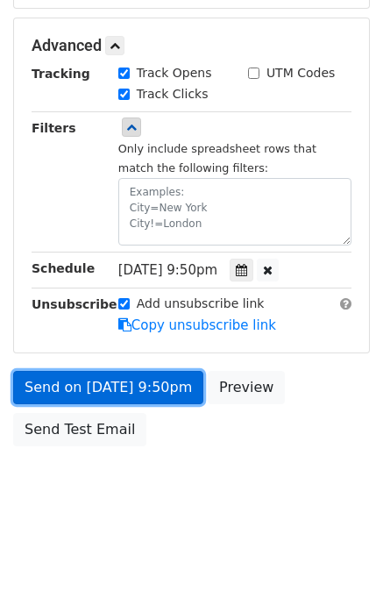
click at [131, 374] on link "Send on Oct 5 at 9:50pm" at bounding box center [108, 387] width 190 height 33
